Goal: Task Accomplishment & Management: Use online tool/utility

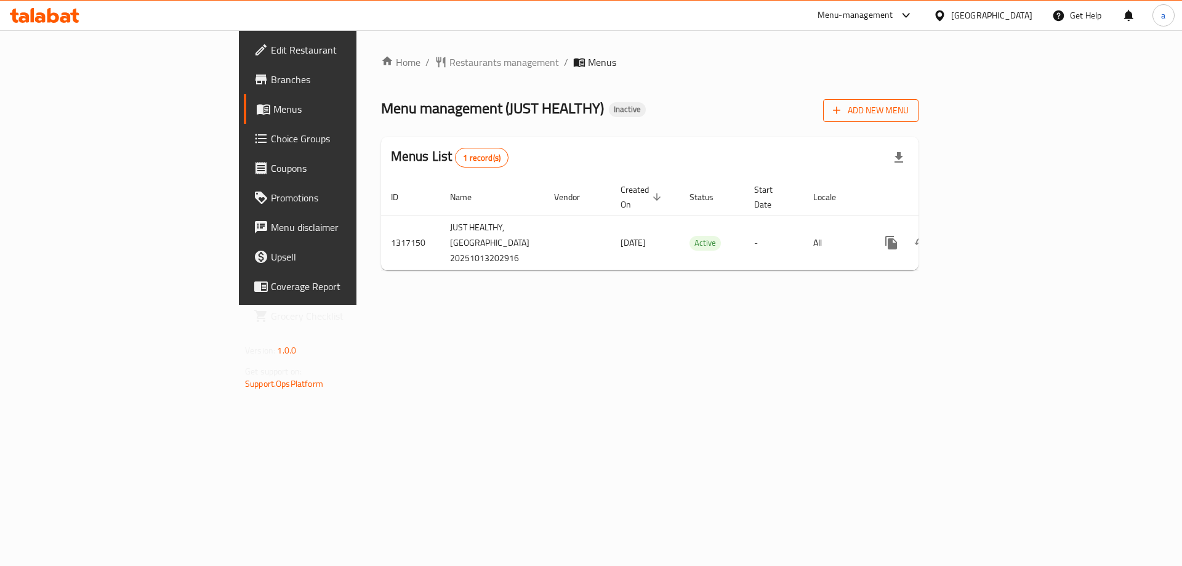
click at [909, 107] on span "Add New Menu" at bounding box center [871, 110] width 76 height 15
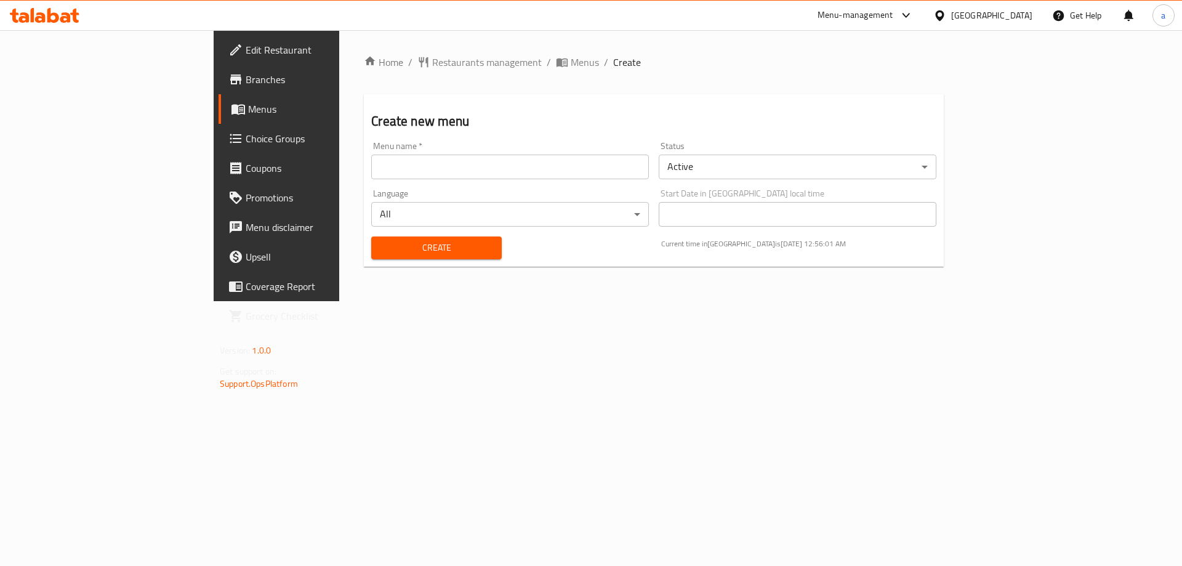
click at [464, 171] on input "text" at bounding box center [510, 167] width 278 height 25
type input "[DATE]"
click at [371, 236] on button "Create" at bounding box center [436, 247] width 130 height 23
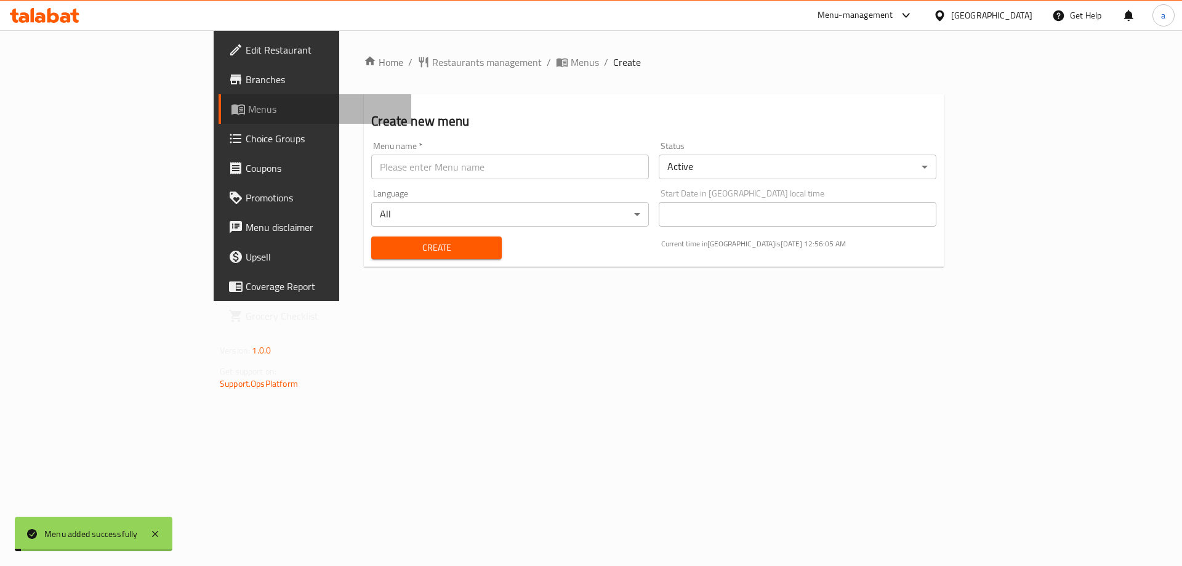
click at [248, 116] on span "Menus" at bounding box center [324, 109] width 153 height 15
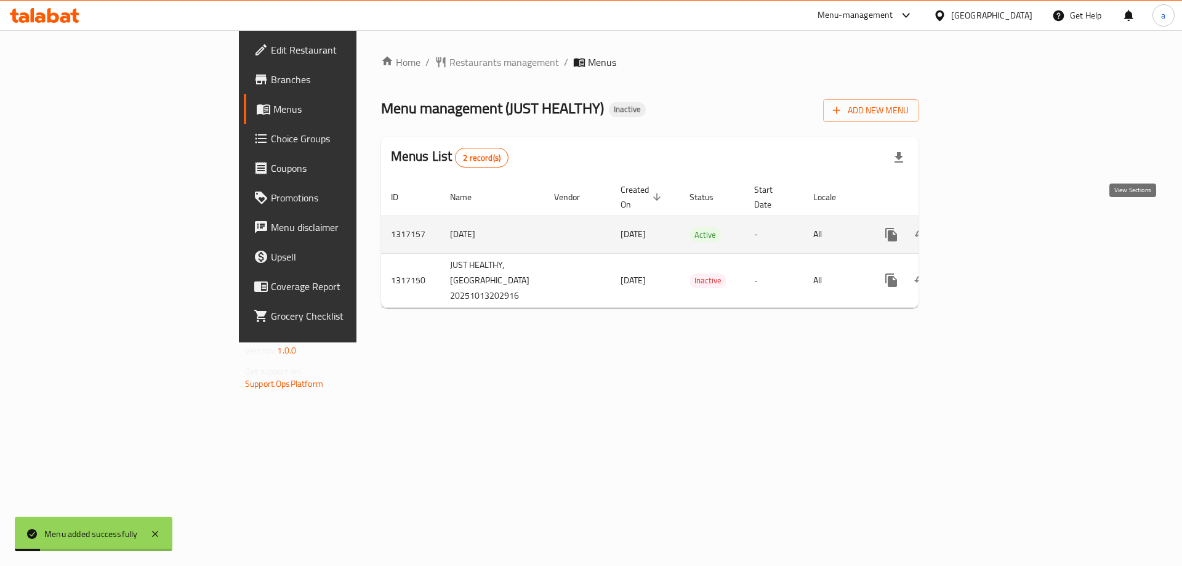
click at [988, 227] on icon "enhanced table" at bounding box center [980, 234] width 15 height 15
